Goal: Task Accomplishment & Management: Use online tool/utility

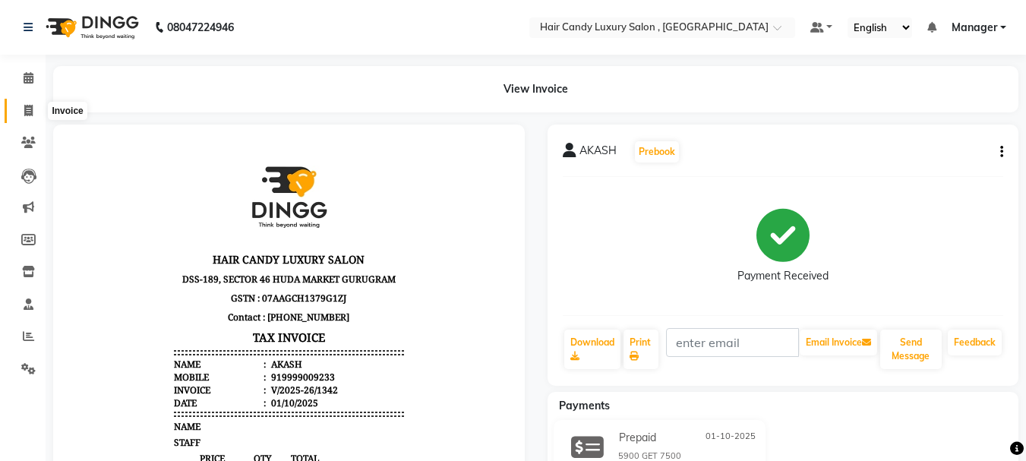
click at [27, 109] on icon at bounding box center [28, 110] width 8 height 11
select select "service"
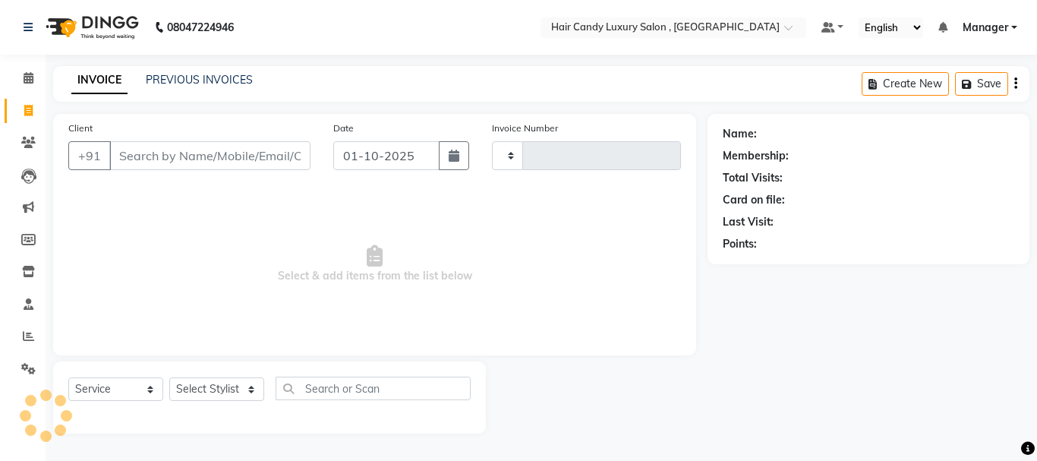
type input "1343"
select select "8304"
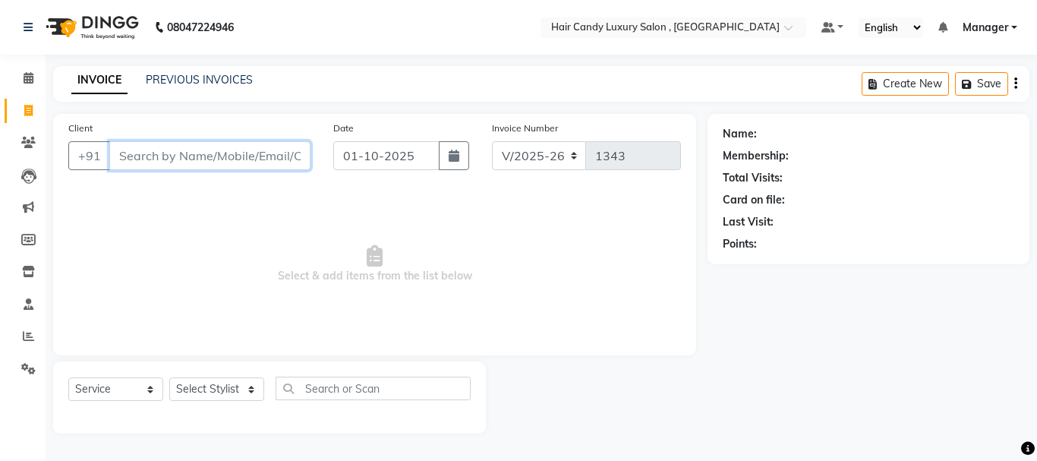
click at [190, 153] on input "Client" at bounding box center [209, 155] width 201 height 29
type input "9212125727"
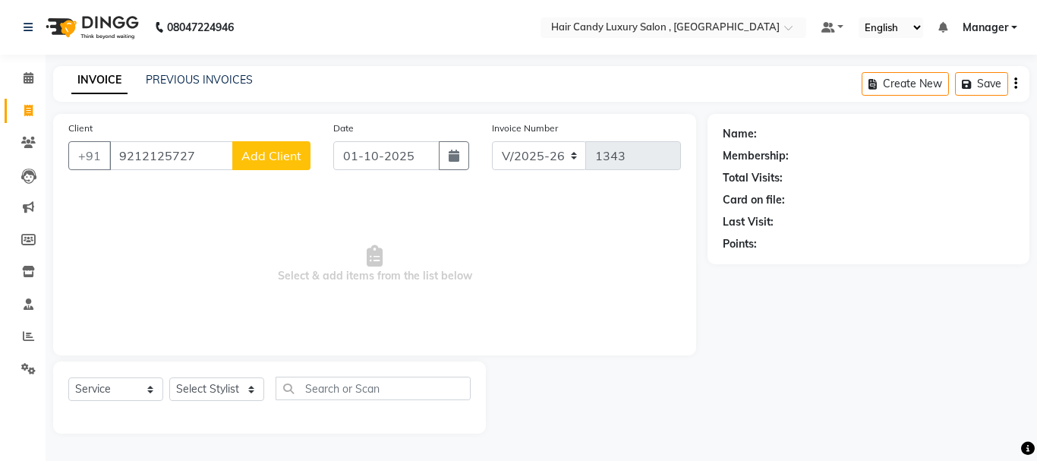
click at [260, 151] on span "Add Client" at bounding box center [272, 155] width 60 height 15
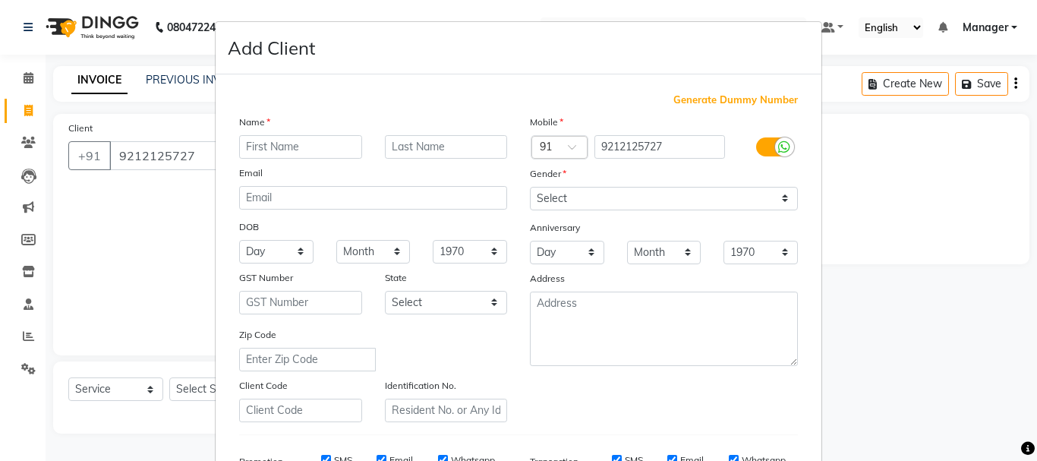
click at [281, 149] on input "text" at bounding box center [300, 147] width 123 height 24
type input "NEHA"
click at [427, 150] on input "text" at bounding box center [446, 147] width 123 height 24
type input "[PERSON_NAME]"
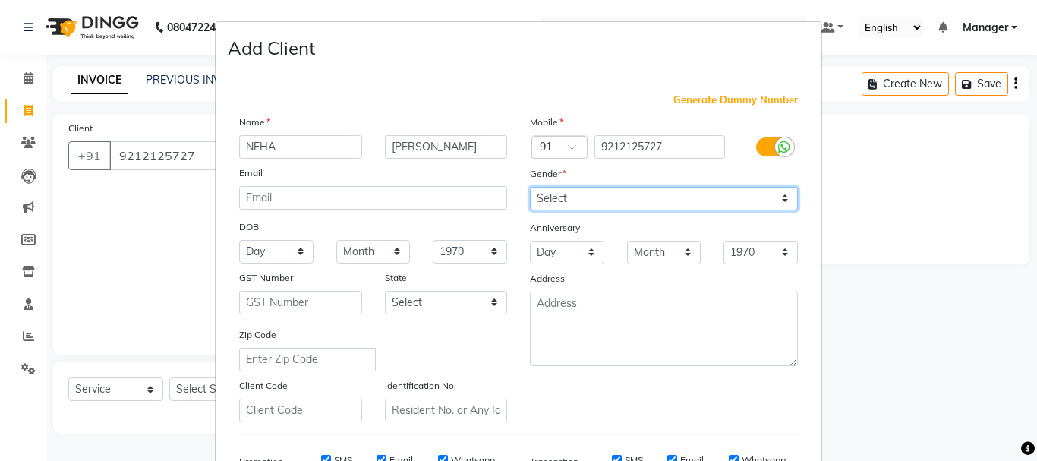
click at [565, 203] on select "Select [DEMOGRAPHIC_DATA] [DEMOGRAPHIC_DATA] Other Prefer Not To Say" at bounding box center [664, 199] width 268 height 24
select select "[DEMOGRAPHIC_DATA]"
click at [530, 187] on select "Select [DEMOGRAPHIC_DATA] [DEMOGRAPHIC_DATA] Other Prefer Not To Say" at bounding box center [664, 199] width 268 height 24
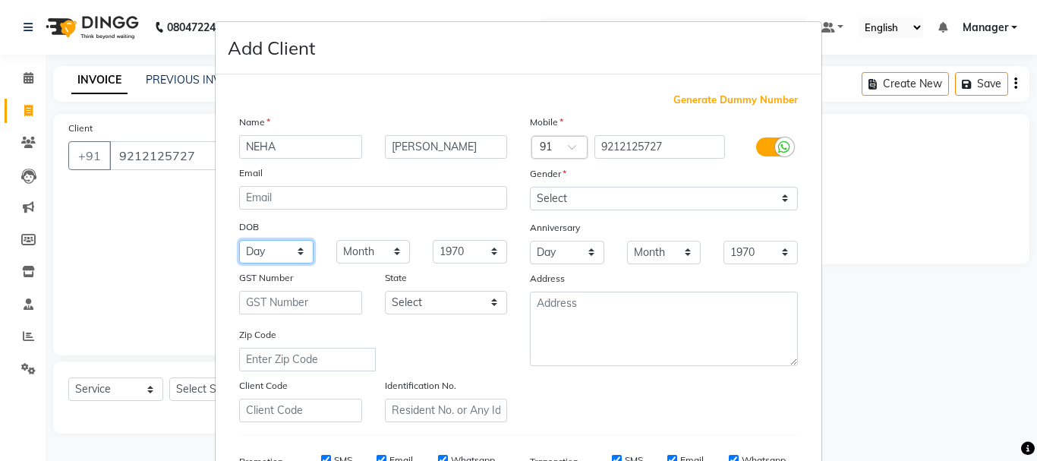
click at [288, 251] on select "Day 01 02 03 04 05 06 07 08 09 10 11 12 13 14 15 16 17 18 19 20 21 22 23 24 25 …" at bounding box center [276, 252] width 74 height 24
select select "02"
click at [239, 240] on select "Day 01 02 03 04 05 06 07 08 09 10 11 12 13 14 15 16 17 18 19 20 21 22 23 24 25 …" at bounding box center [276, 252] width 74 height 24
click at [358, 248] on select "Month January February March April May June July August September October Novem…" at bounding box center [373, 252] width 74 height 24
select select "01"
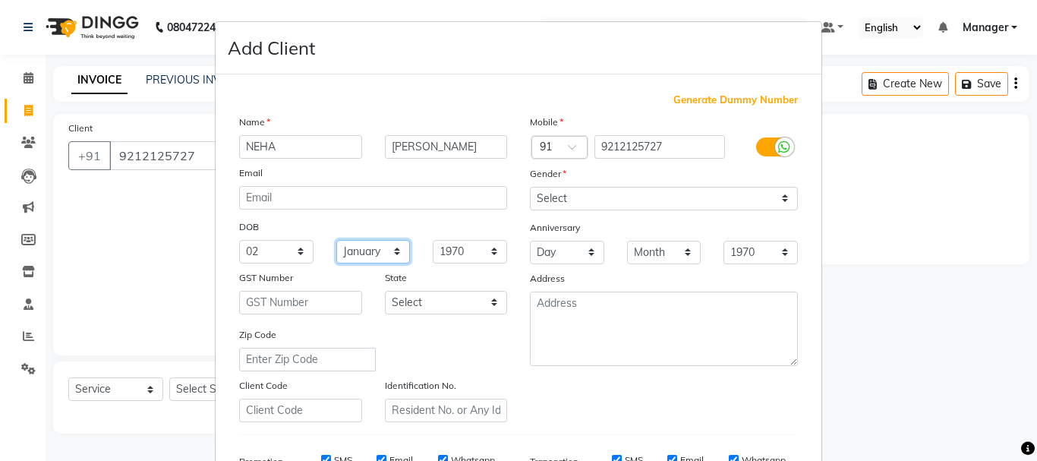
click at [336, 240] on select "Month January February March April May June July August September October Novem…" at bounding box center [373, 252] width 74 height 24
click at [475, 250] on select "1940 1941 1942 1943 1944 1945 1946 1947 1948 1949 1950 1951 1952 1953 1954 1955…" at bounding box center [470, 252] width 74 height 24
select select "1983"
click at [433, 240] on select "1940 1941 1942 1943 1944 1945 1946 1947 1948 1949 1950 1951 1952 1953 1954 1955…" at bounding box center [470, 252] width 74 height 24
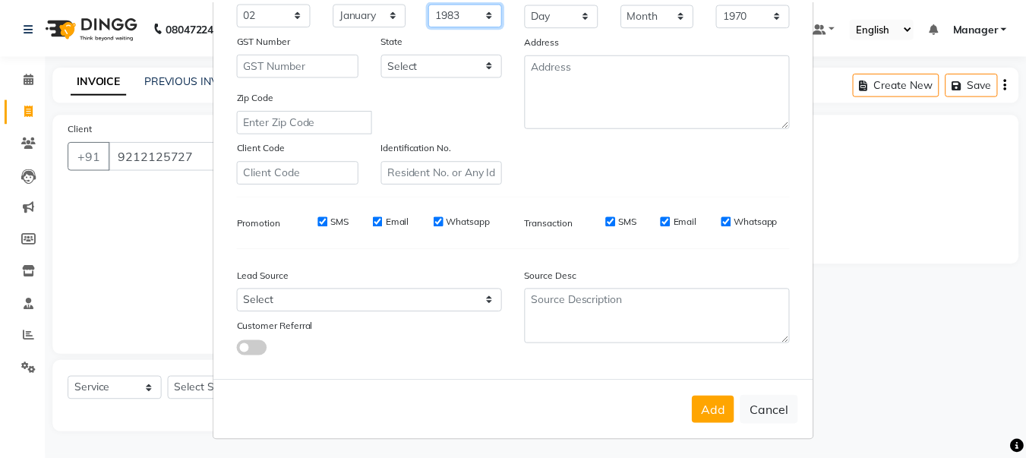
scroll to position [240, 0]
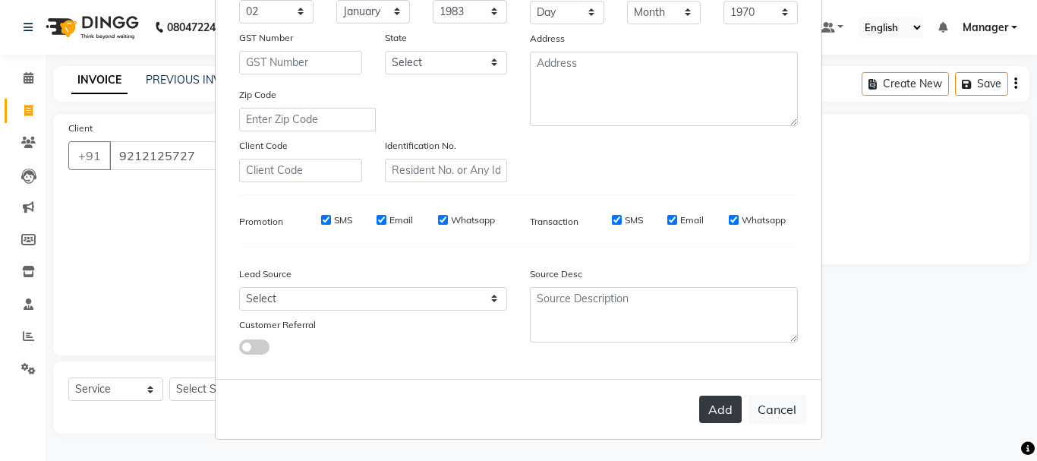
click at [712, 399] on button "Add" at bounding box center [721, 409] width 43 height 27
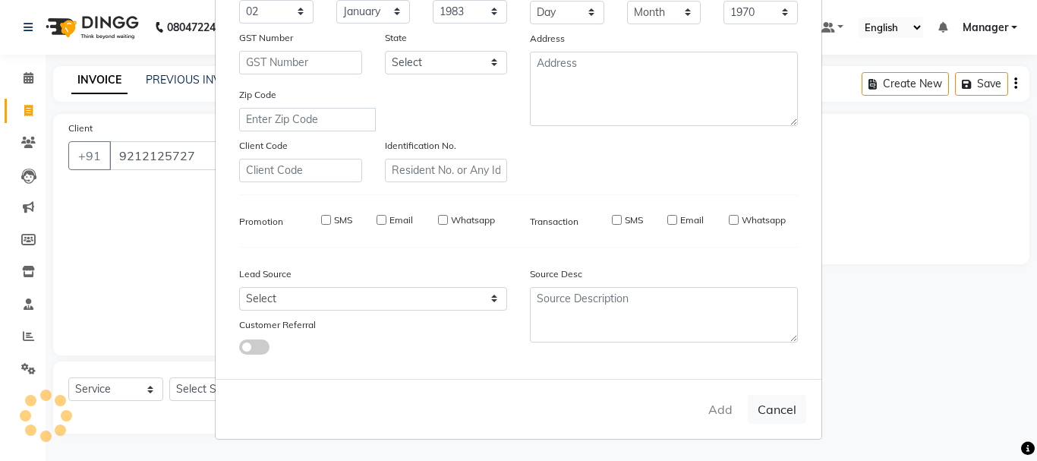
select select
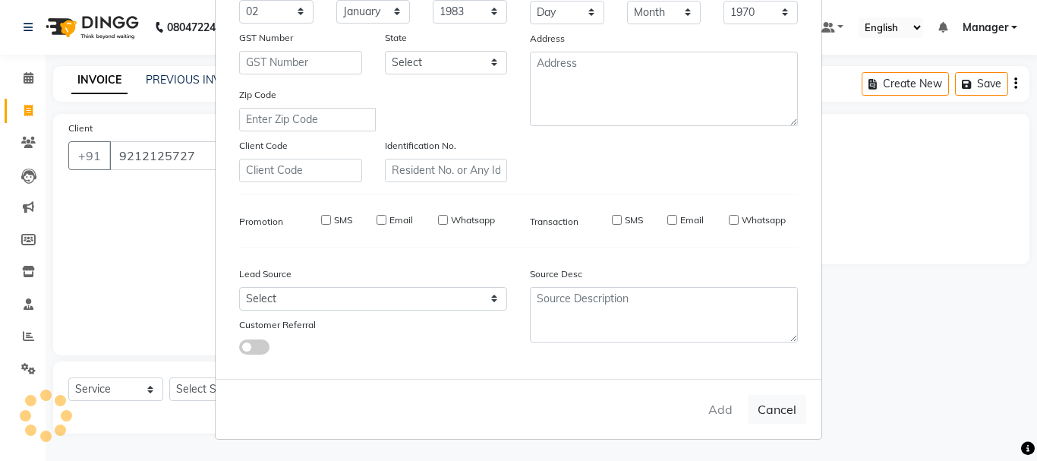
select select
checkbox input "false"
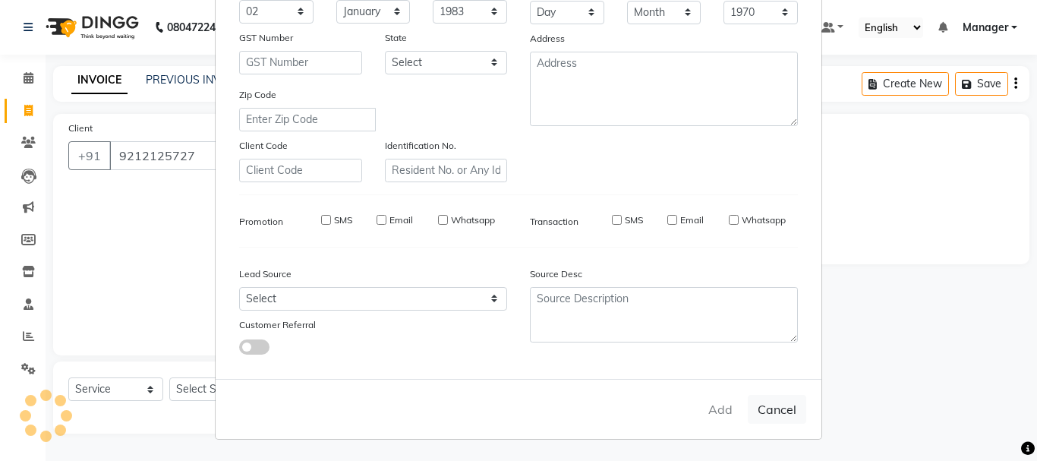
checkbox input "false"
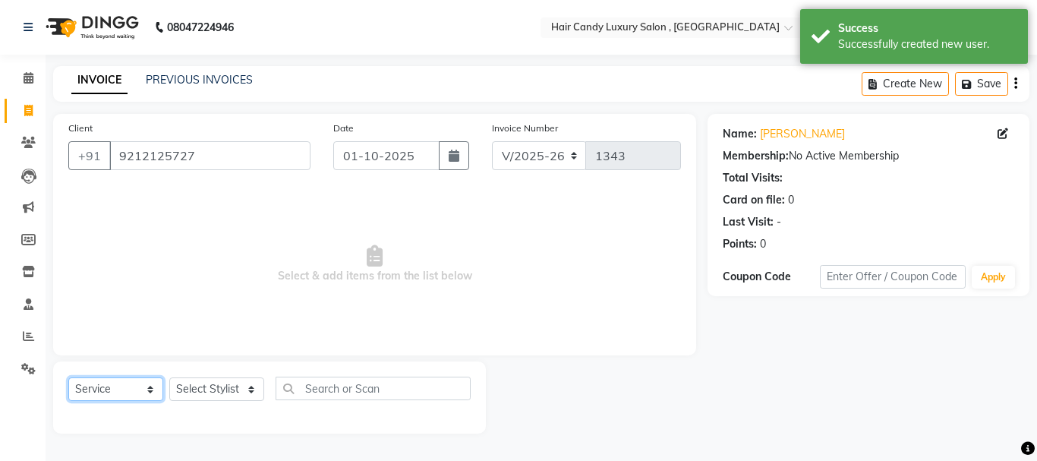
click at [134, 395] on select "Select Service Product Membership Package Voucher Prepaid Gift Card" at bounding box center [115, 389] width 95 height 24
select select "V"
click at [68, 377] on select "Select Service Product Membership Package Voucher Prepaid Gift Card" at bounding box center [115, 389] width 95 height 24
click at [242, 384] on select "Select Stylist ADITI [PERSON_NAME] [DEMOGRAPHIC_DATA] Manager Manager MEENAKSHI…" at bounding box center [216, 389] width 95 height 24
select select "80578"
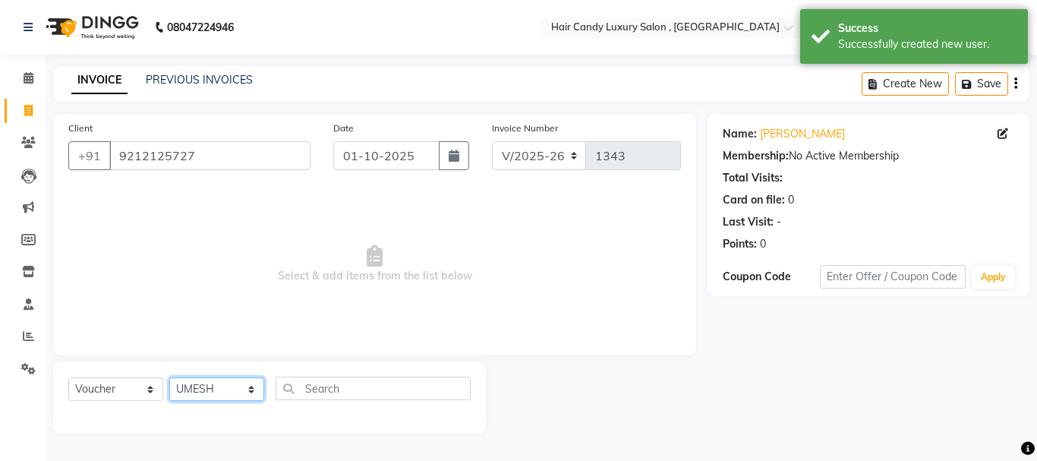
click at [169, 377] on select "Select Stylist ADITI [PERSON_NAME] [DEMOGRAPHIC_DATA] Manager Manager MEENAKSHI…" at bounding box center [216, 389] width 95 height 24
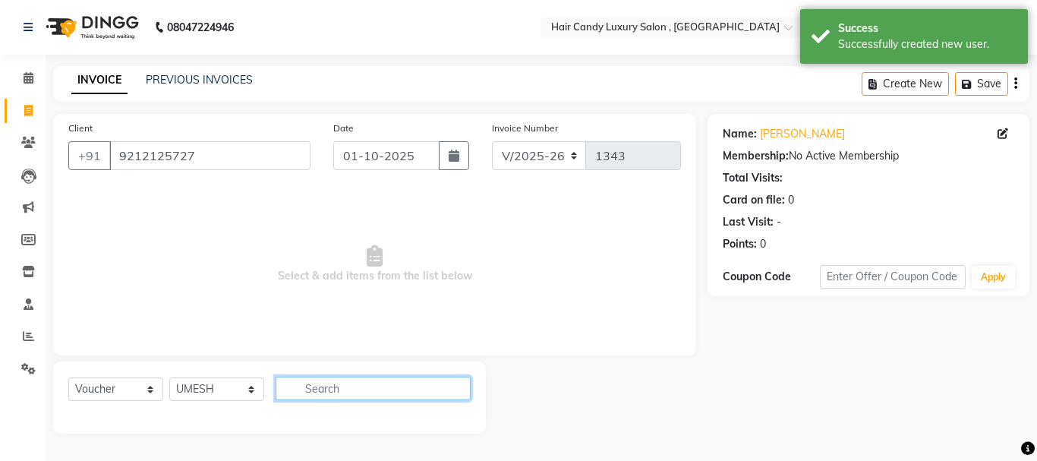
click at [358, 392] on input "text" at bounding box center [373, 389] width 195 height 24
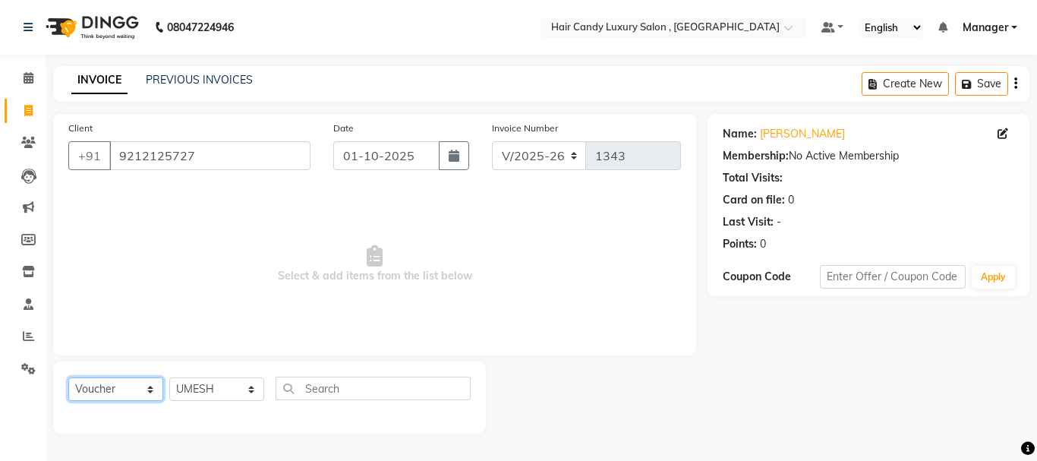
click at [154, 387] on select "Select Service Product Membership Package Voucher Prepaid Gift Card" at bounding box center [115, 389] width 95 height 24
select select "P"
click at [68, 377] on select "Select Service Product Membership Package Voucher Prepaid Gift Card" at bounding box center [115, 389] width 95 height 24
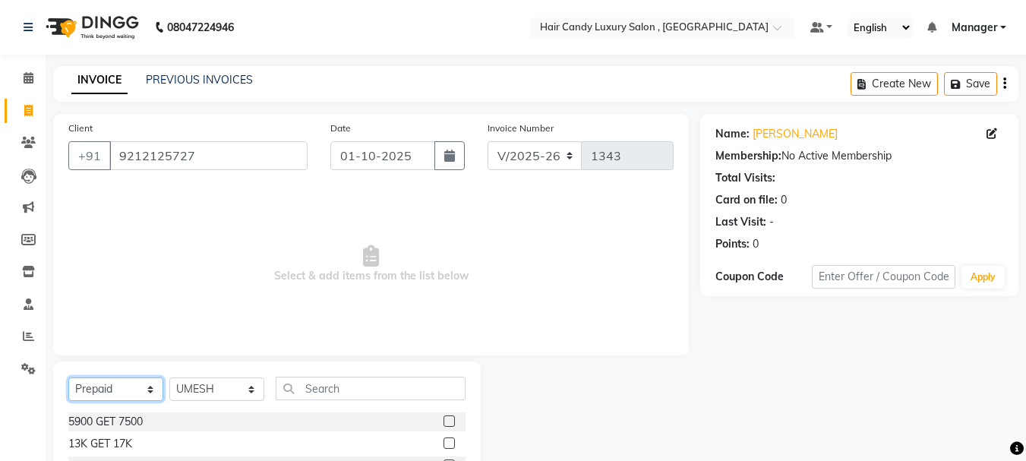
scroll to position [147, 0]
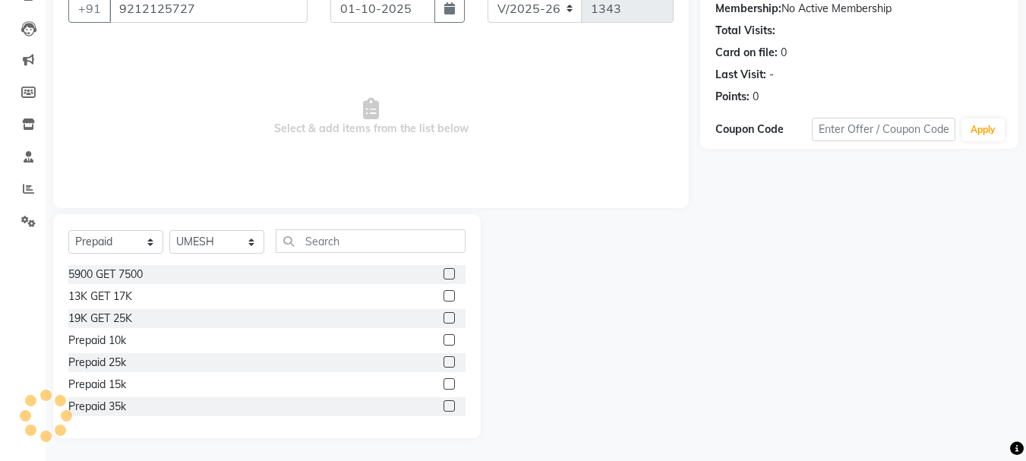
click at [444, 297] on label at bounding box center [449, 295] width 11 height 11
click at [444, 297] on input "checkbox" at bounding box center [449, 297] width 10 height 10
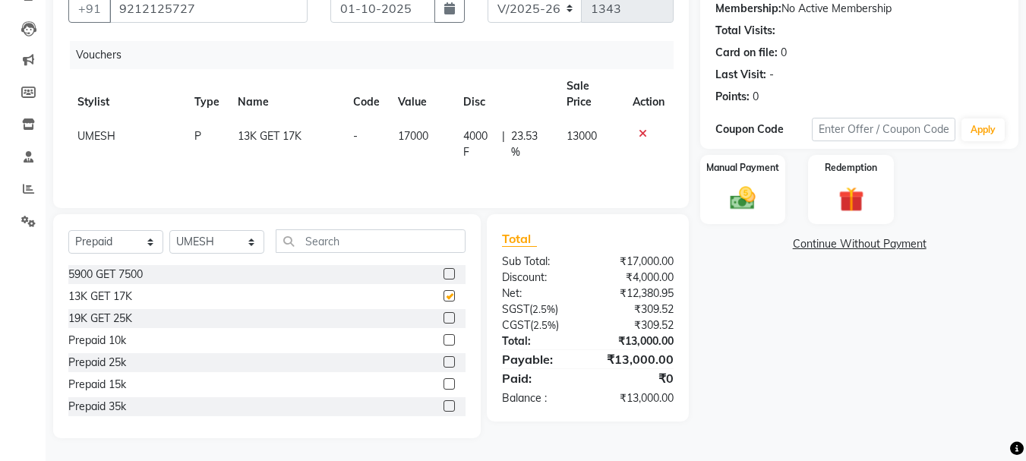
checkbox input "false"
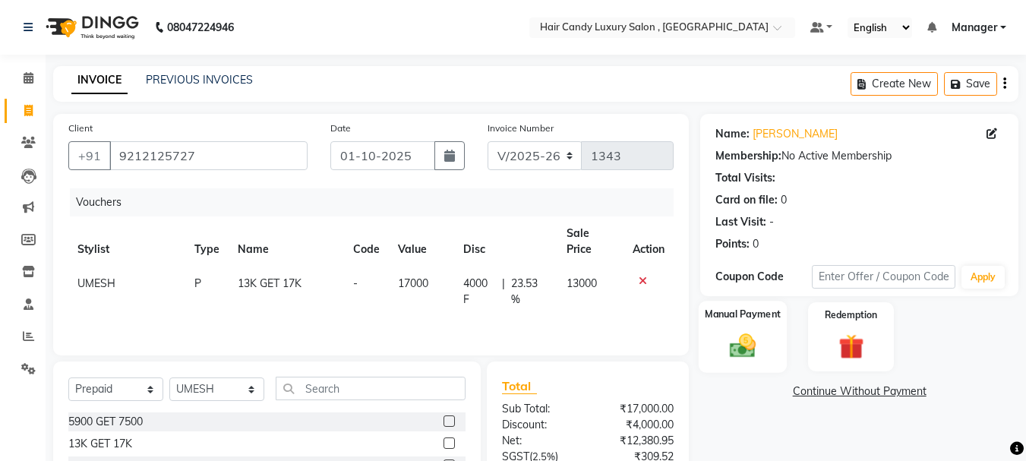
click at [763, 331] on img at bounding box center [743, 346] width 43 height 30
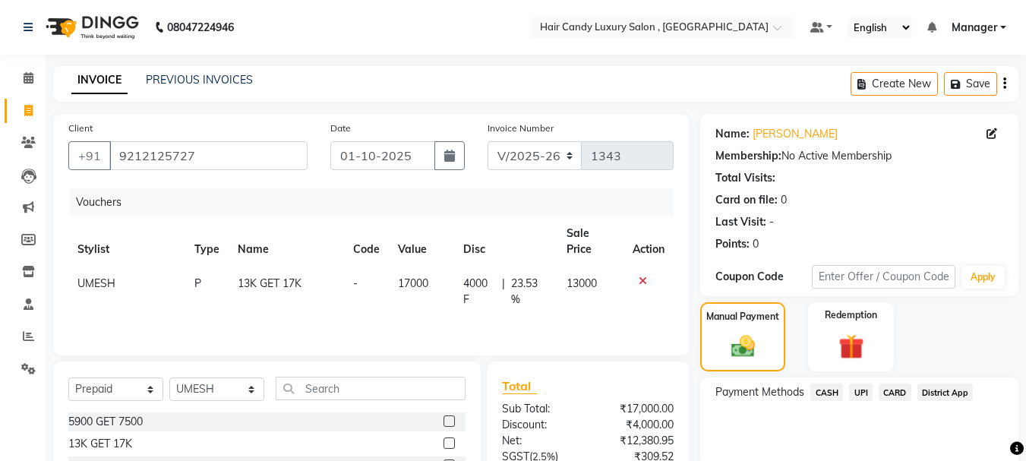
click at [833, 395] on span "CASH" at bounding box center [826, 392] width 33 height 17
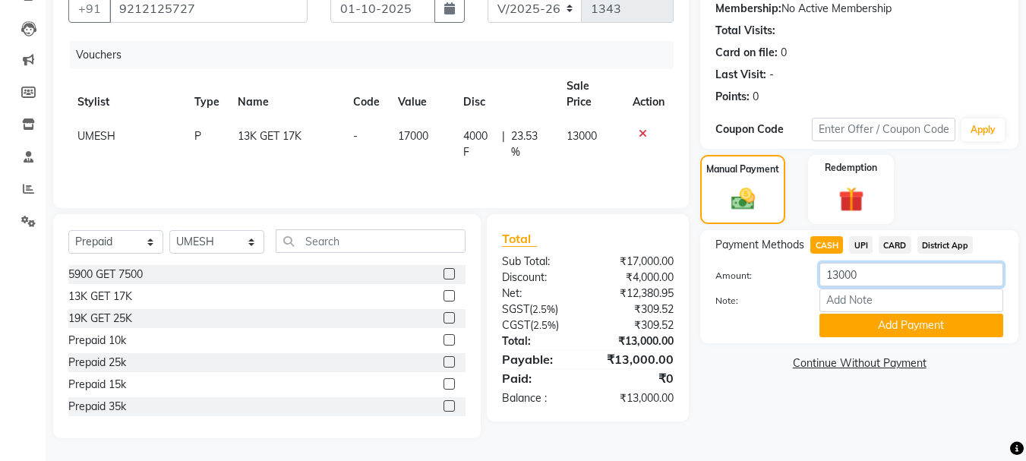
click at [870, 279] on input "13000" at bounding box center [912, 275] width 184 height 24
type input "1"
type input "5"
type input "6500"
click at [968, 326] on button "Add Payment" at bounding box center [912, 326] width 184 height 24
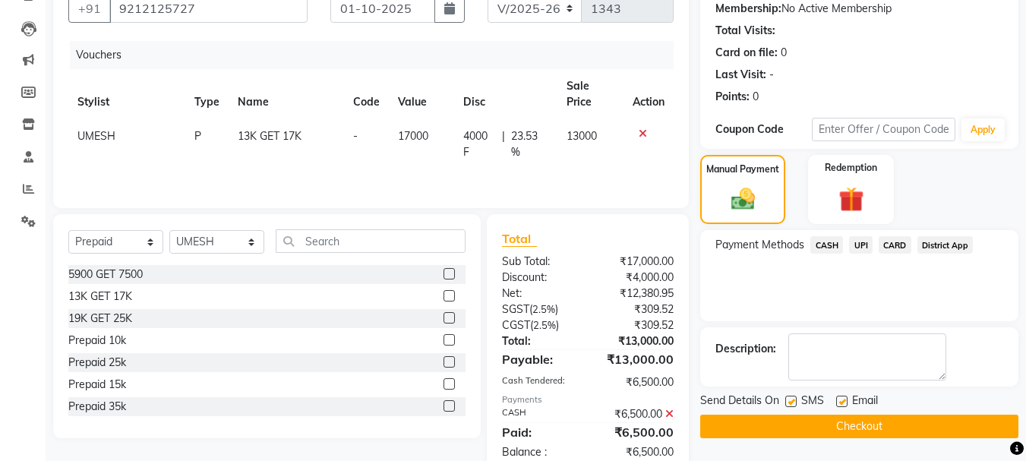
scroll to position [185, 0]
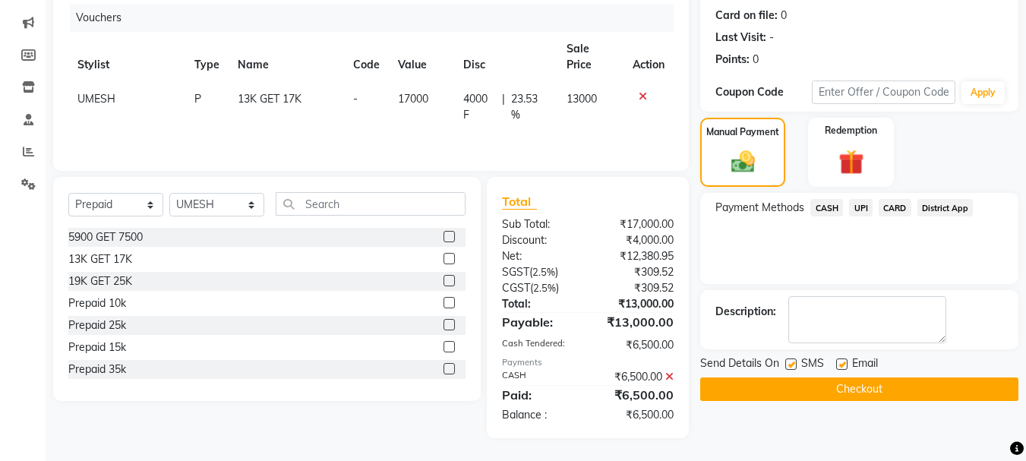
click at [855, 204] on span "UPI" at bounding box center [861, 207] width 24 height 17
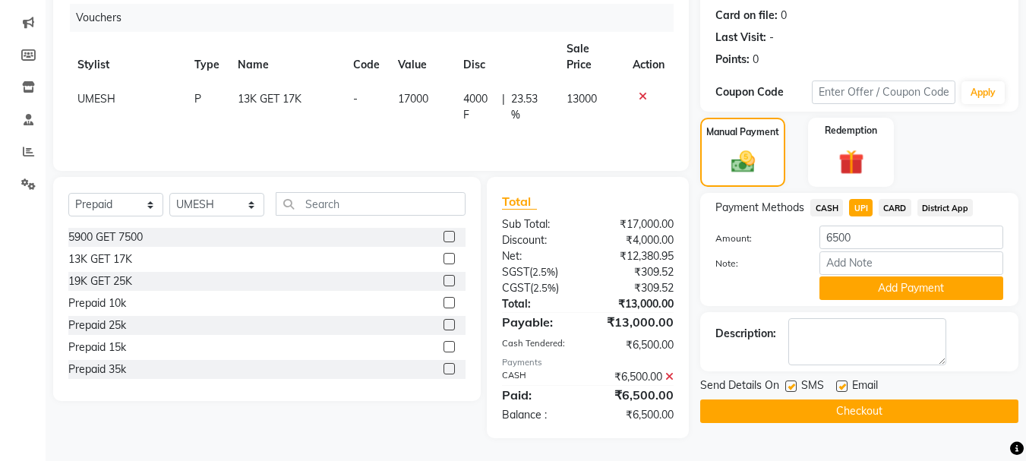
click at [877, 290] on button "Add Payment" at bounding box center [912, 288] width 184 height 24
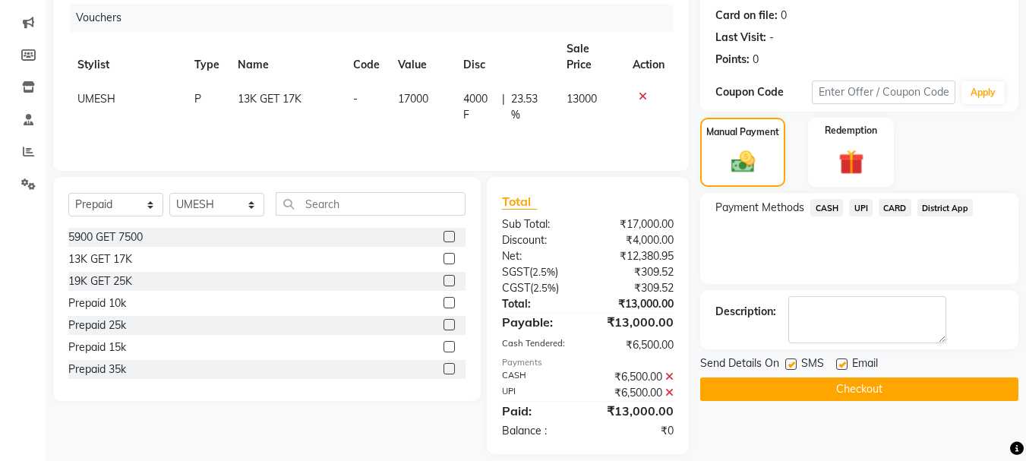
scroll to position [201, 0]
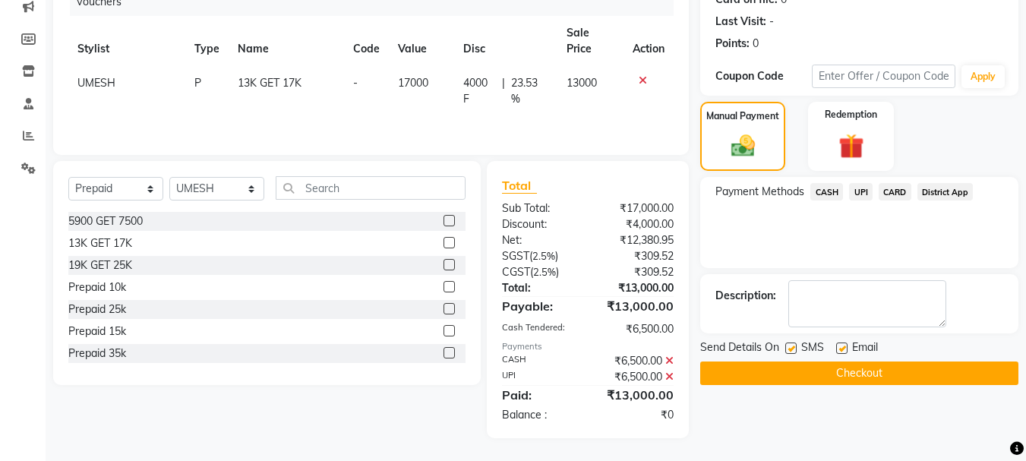
click at [797, 368] on button "Checkout" at bounding box center [859, 374] width 318 height 24
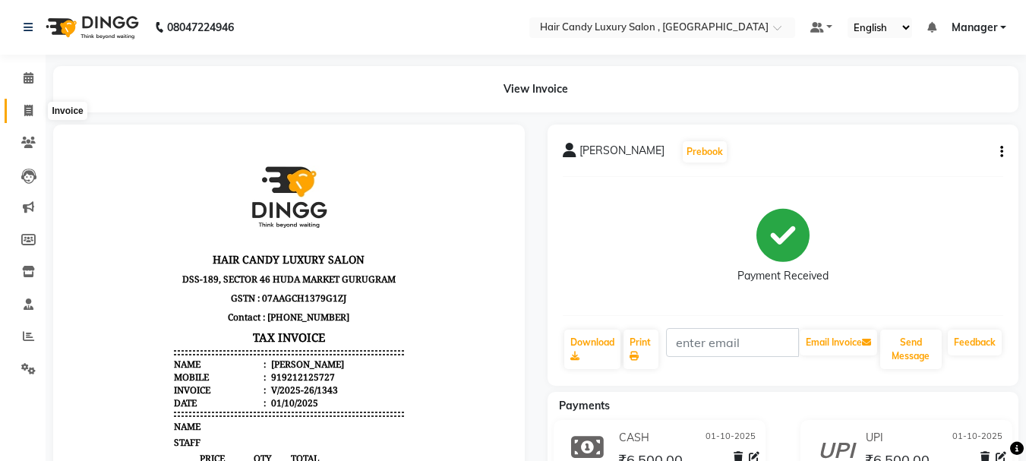
click at [30, 108] on icon at bounding box center [28, 110] width 8 height 11
select select "service"
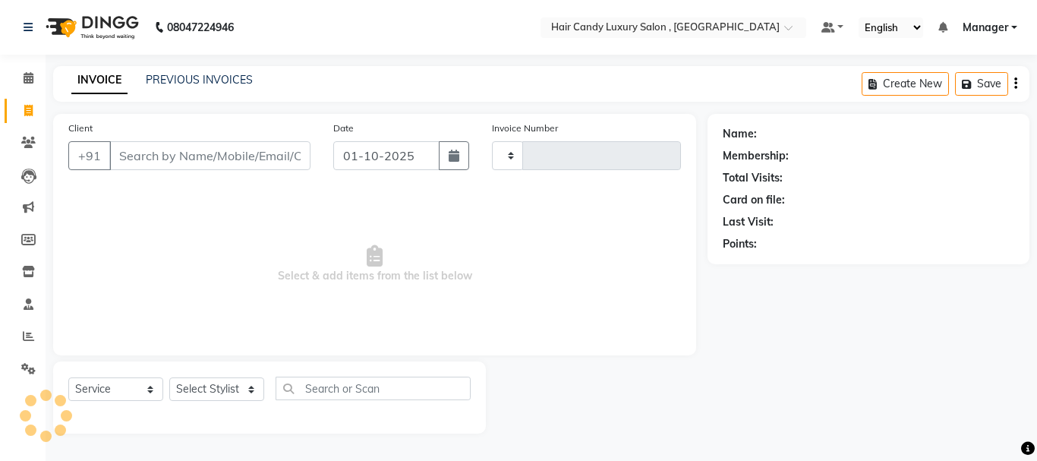
type input "1344"
select select "8304"
click at [261, 158] on input "Client" at bounding box center [209, 155] width 201 height 29
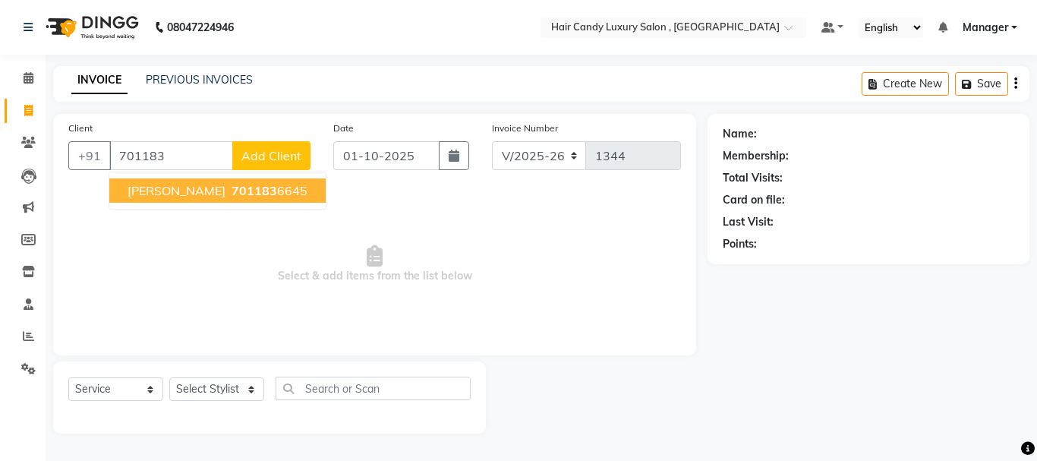
click at [232, 192] on span "701183" at bounding box center [255, 190] width 46 height 15
type input "7011836645"
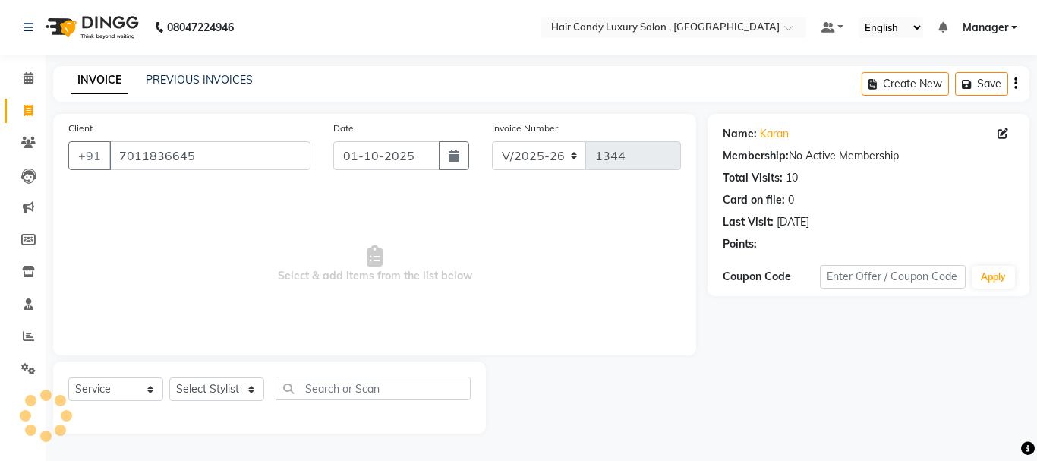
click at [219, 403] on div "Select Service Product Membership Package Voucher Prepaid Gift Card Select Styl…" at bounding box center [269, 395] width 403 height 36
click at [219, 394] on select "Select Stylist ADITI [PERSON_NAME] [DEMOGRAPHIC_DATA] Manager Manager MEENAKSHI…" at bounding box center [216, 389] width 95 height 24
select select "80577"
click at [169, 377] on select "Select Stylist ADITI [PERSON_NAME] [DEMOGRAPHIC_DATA] Manager Manager MEENAKSHI…" at bounding box center [216, 389] width 95 height 24
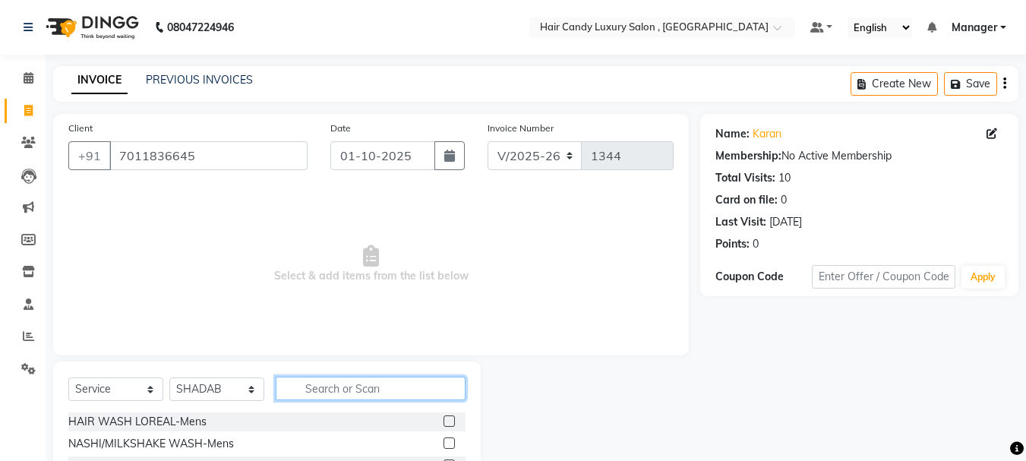
click at [326, 386] on input "text" at bounding box center [371, 389] width 190 height 24
type input "HAIRCUT"
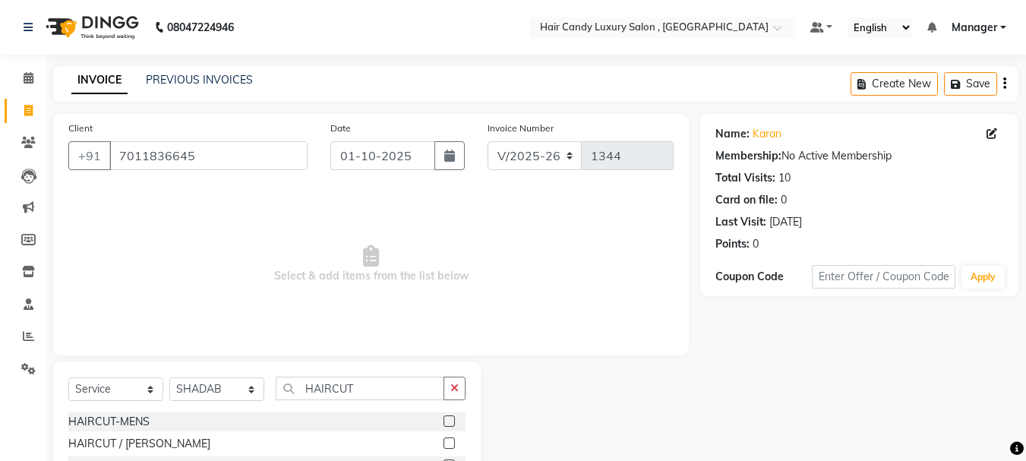
click at [450, 436] on div at bounding box center [455, 443] width 22 height 19
click at [448, 445] on label at bounding box center [449, 442] width 11 height 11
click at [448, 445] on input "checkbox" at bounding box center [449, 444] width 10 height 10
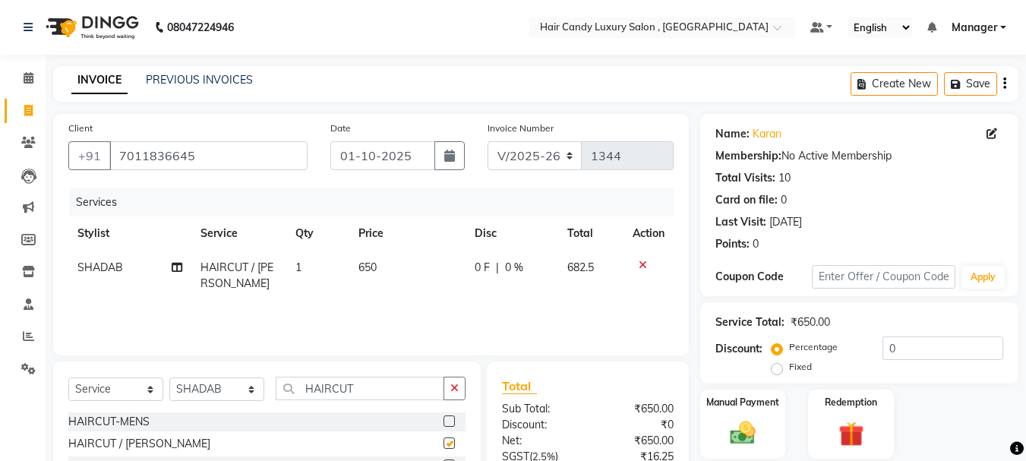
checkbox input "false"
click at [396, 267] on td "650" at bounding box center [407, 276] width 116 height 50
select select "80577"
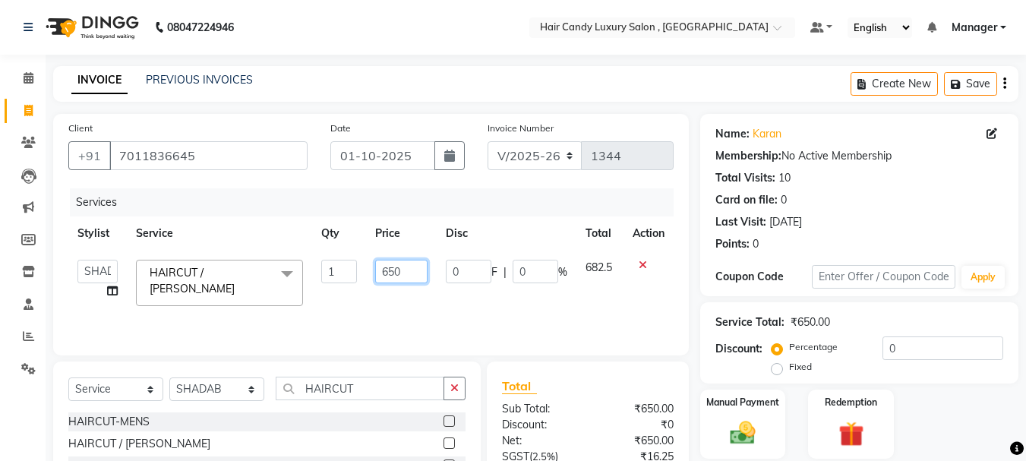
click at [396, 267] on input "650" at bounding box center [401, 272] width 52 height 24
click at [406, 274] on input "650" at bounding box center [401, 272] width 52 height 24
type input "6"
type input "700"
click at [418, 315] on div "Services Stylist Service Qty Price Disc Total Action ADITI [PERSON_NAME] [DEMOG…" at bounding box center [370, 264] width 605 height 152
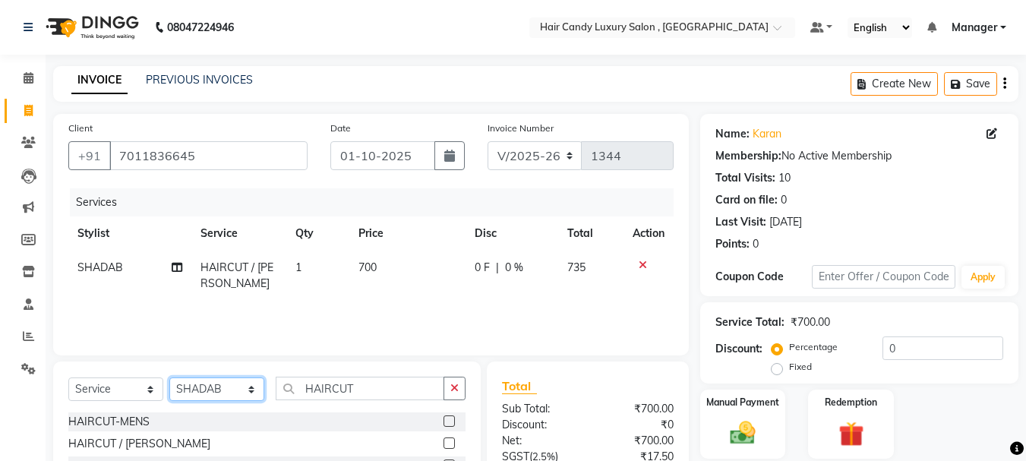
click at [199, 382] on select "Select Stylist ADITI [PERSON_NAME] [DEMOGRAPHIC_DATA] Manager Manager MEENAKSHI…" at bounding box center [216, 389] width 95 height 24
select select "91517"
click at [169, 377] on select "Select Stylist ADITI [PERSON_NAME] [DEMOGRAPHIC_DATA] Manager Manager MEENAKSHI…" at bounding box center [216, 389] width 95 height 24
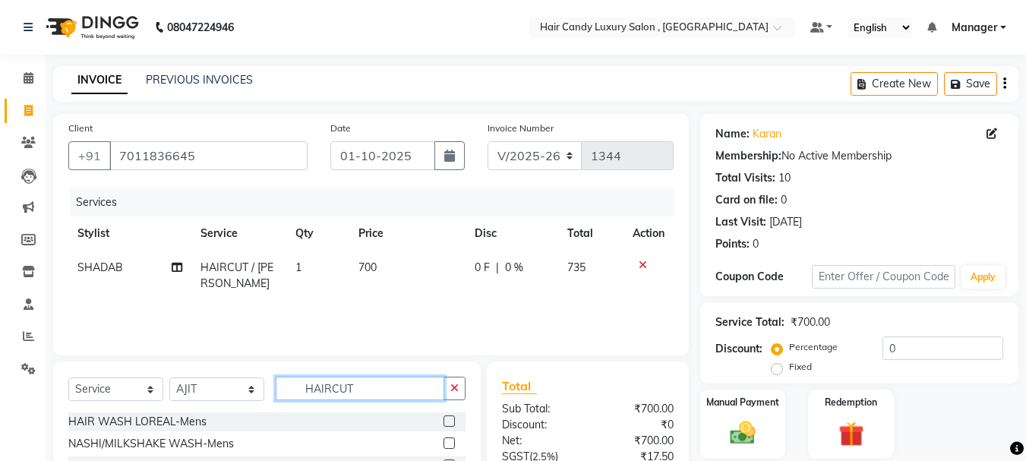
click at [365, 387] on input "HAIRCUT" at bounding box center [360, 389] width 169 height 24
type input "H"
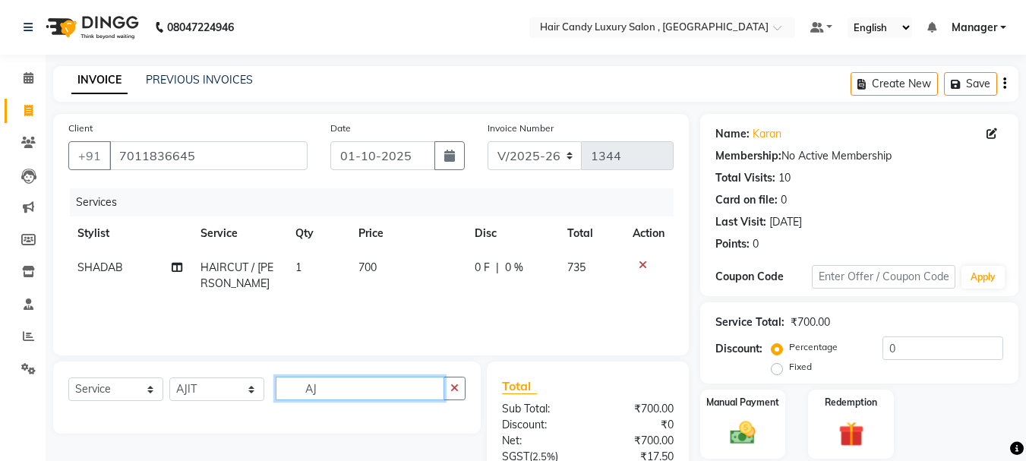
type input "A"
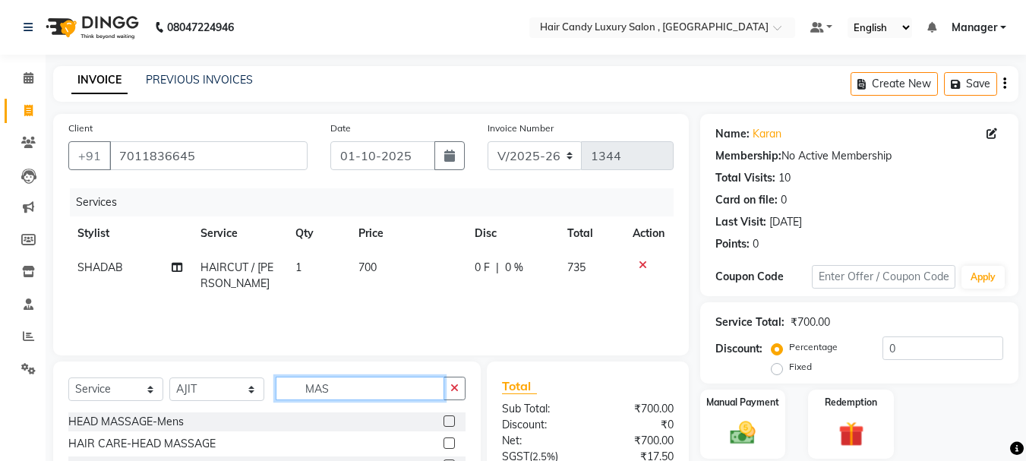
type input "MAS"
click at [444, 427] on div at bounding box center [449, 423] width 10 height 16
click at [444, 424] on label at bounding box center [449, 420] width 11 height 11
click at [444, 424] on input "checkbox" at bounding box center [449, 422] width 10 height 10
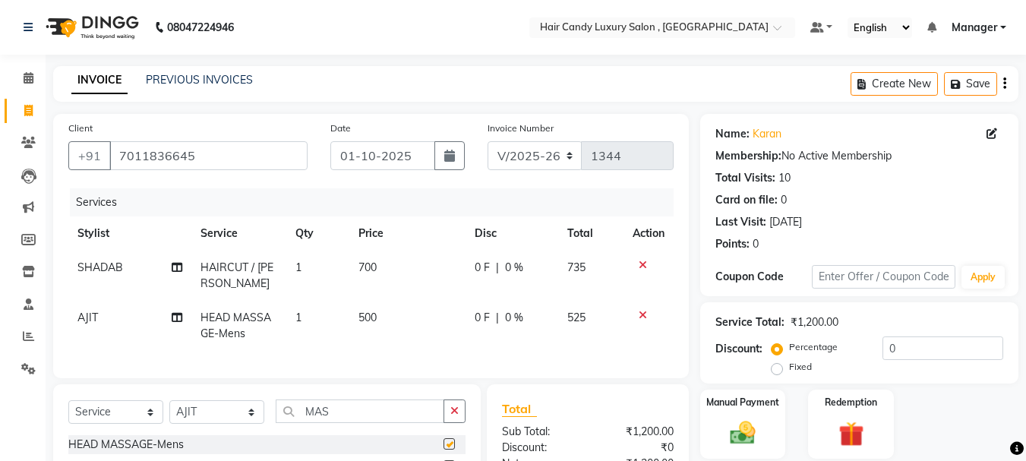
checkbox input "false"
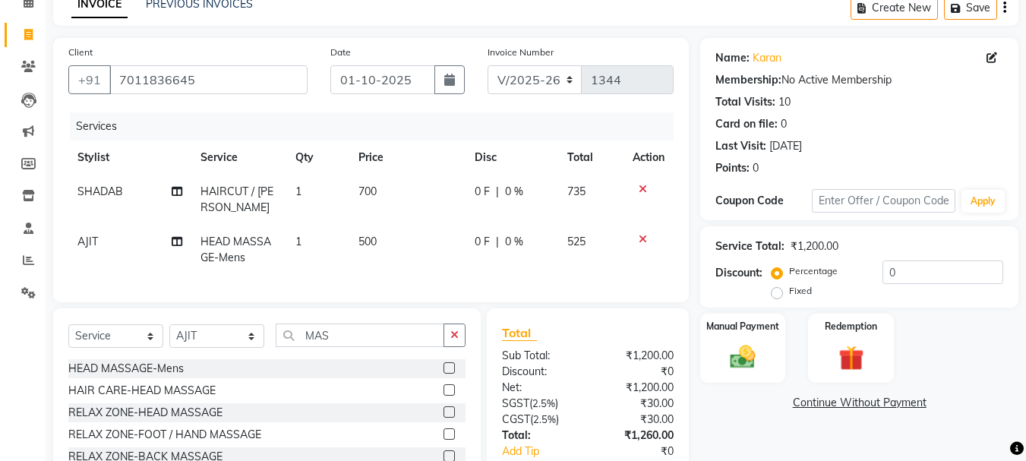
scroll to position [182, 0]
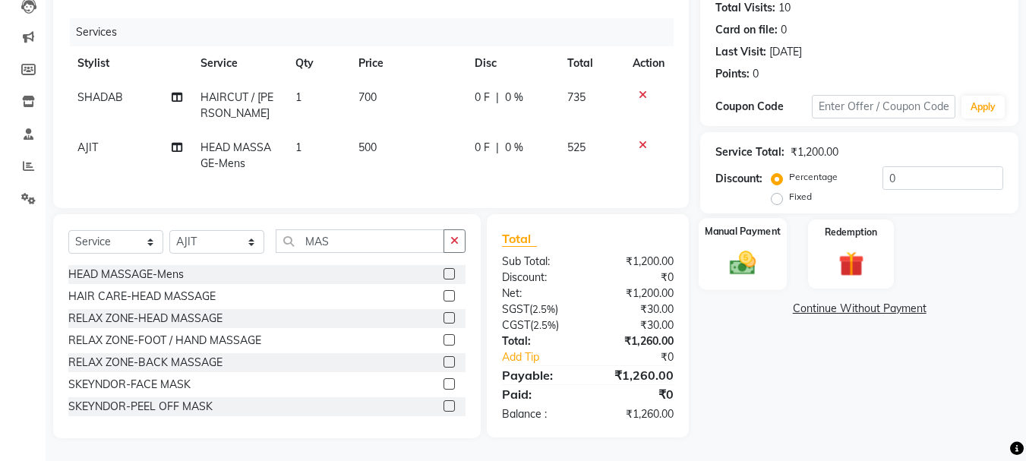
click at [745, 248] on img at bounding box center [743, 263] width 43 height 30
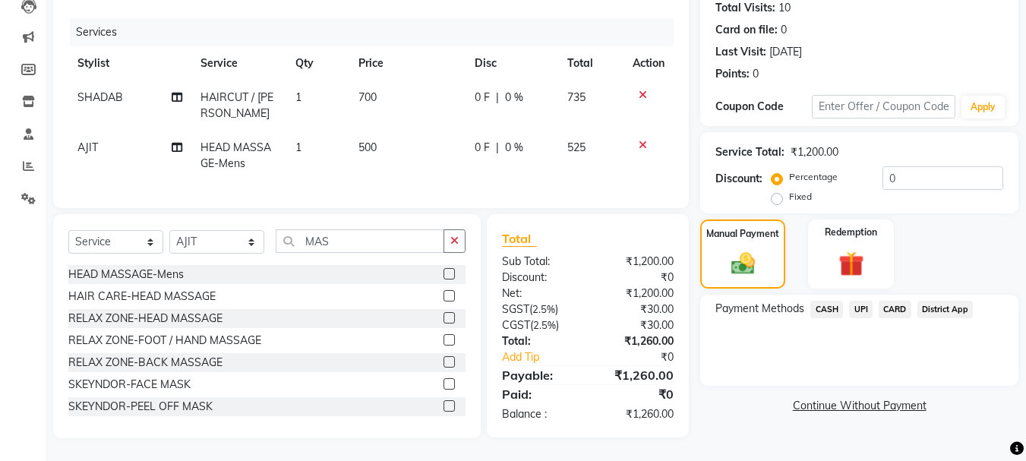
click at [825, 301] on span "CASH" at bounding box center [826, 309] width 33 height 17
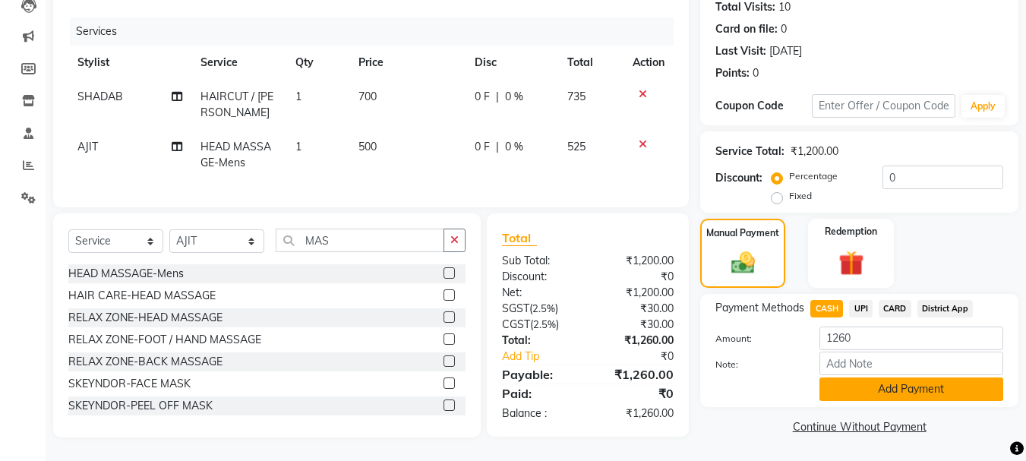
click at [889, 382] on button "Add Payment" at bounding box center [912, 389] width 184 height 24
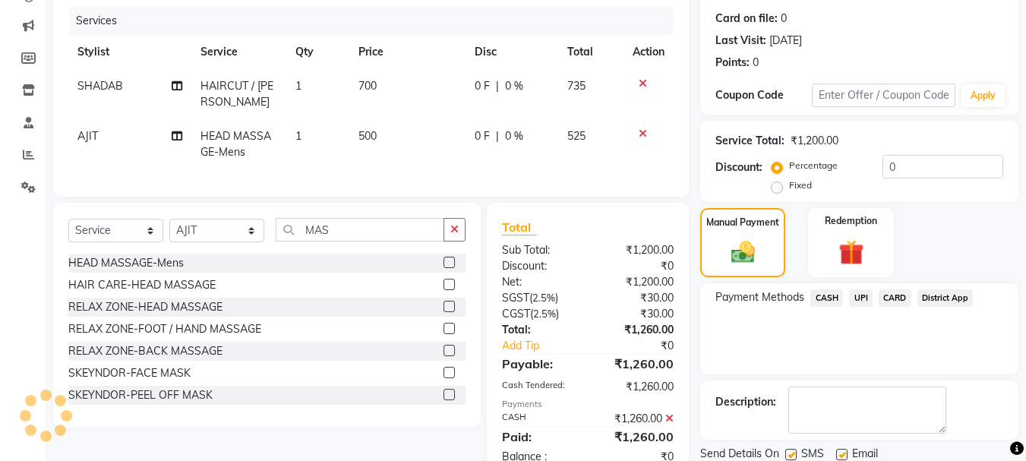
scroll to position [235, 0]
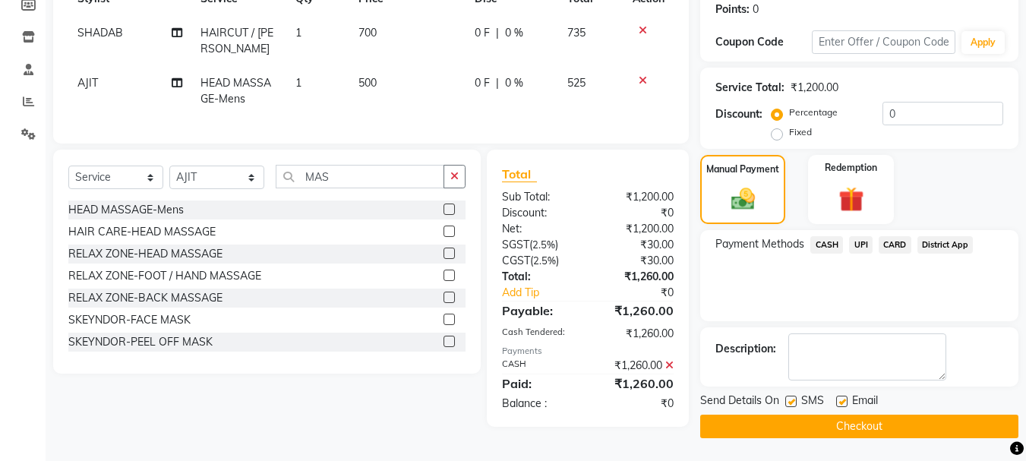
drag, startPoint x: 892, startPoint y: 422, endPoint x: 888, endPoint y: 414, distance: 8.9
click at [891, 416] on button "Checkout" at bounding box center [859, 427] width 318 height 24
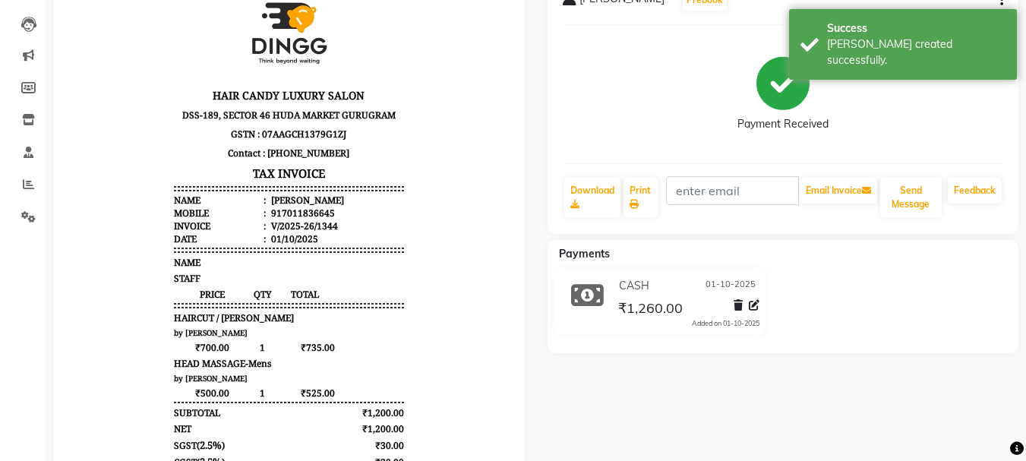
scroll to position [353, 0]
